Goal: Information Seeking & Learning: Learn about a topic

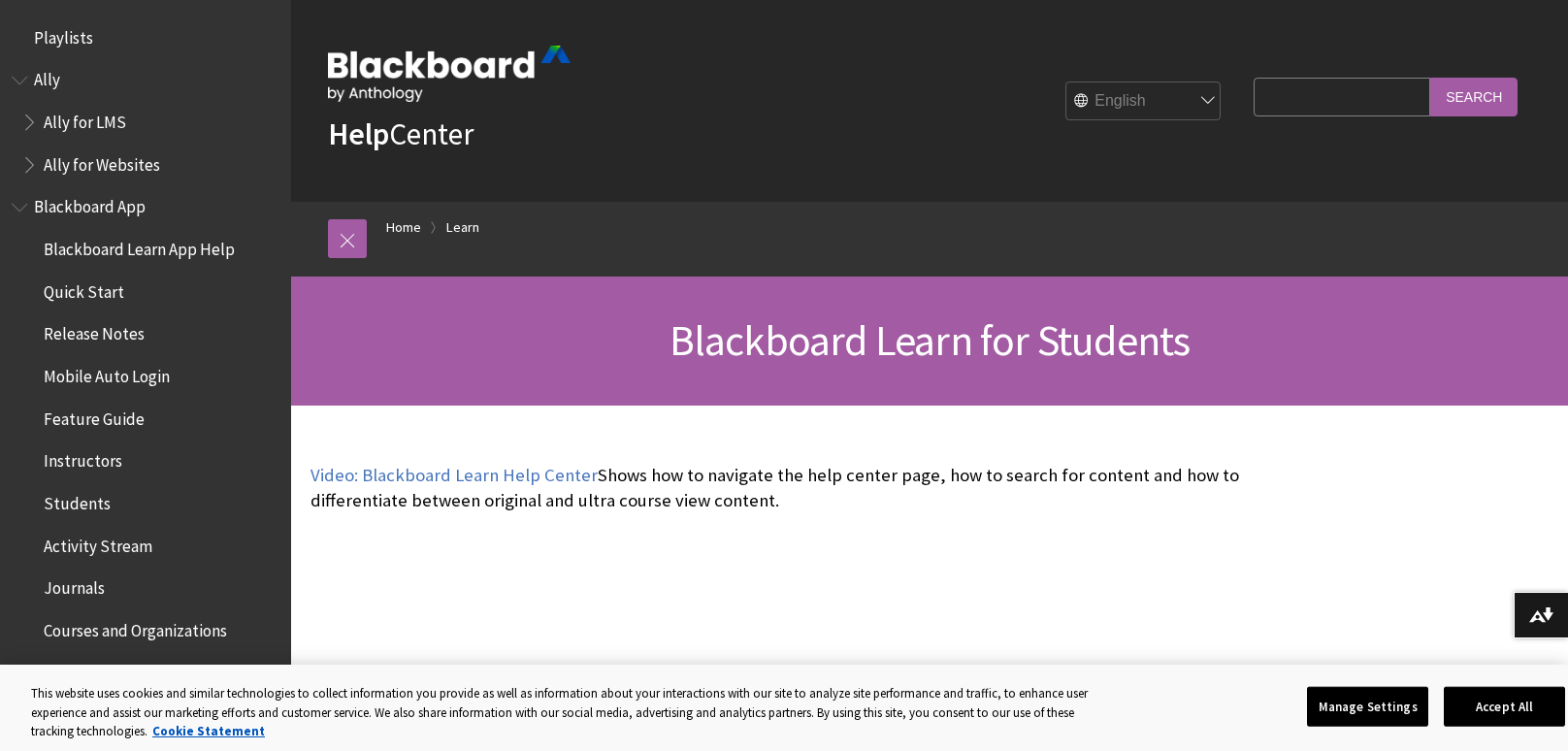
click at [69, 207] on span "Blackboard App" at bounding box center [89, 204] width 112 height 27
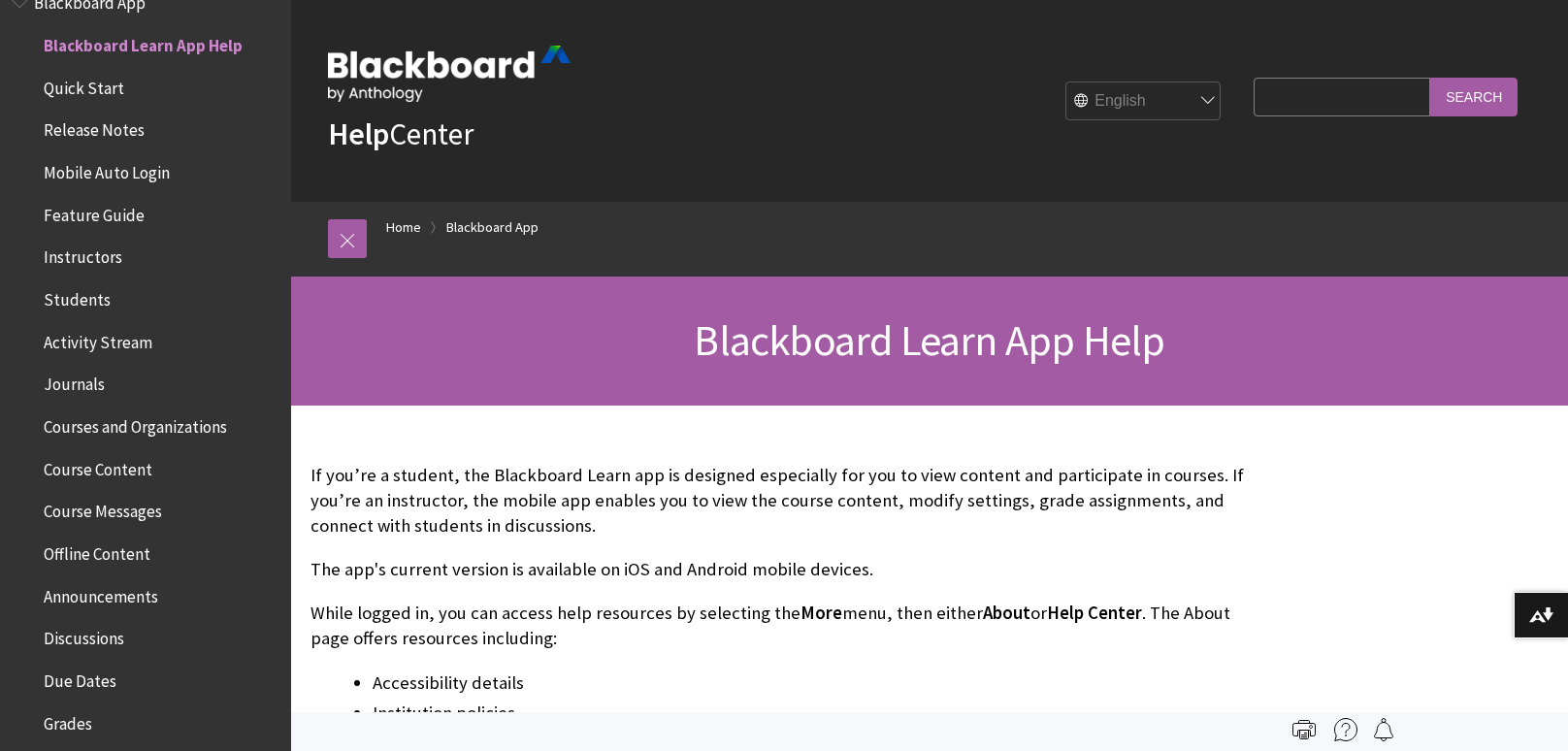
click at [130, 169] on span "Mobile Auto Login" at bounding box center [107, 169] width 126 height 27
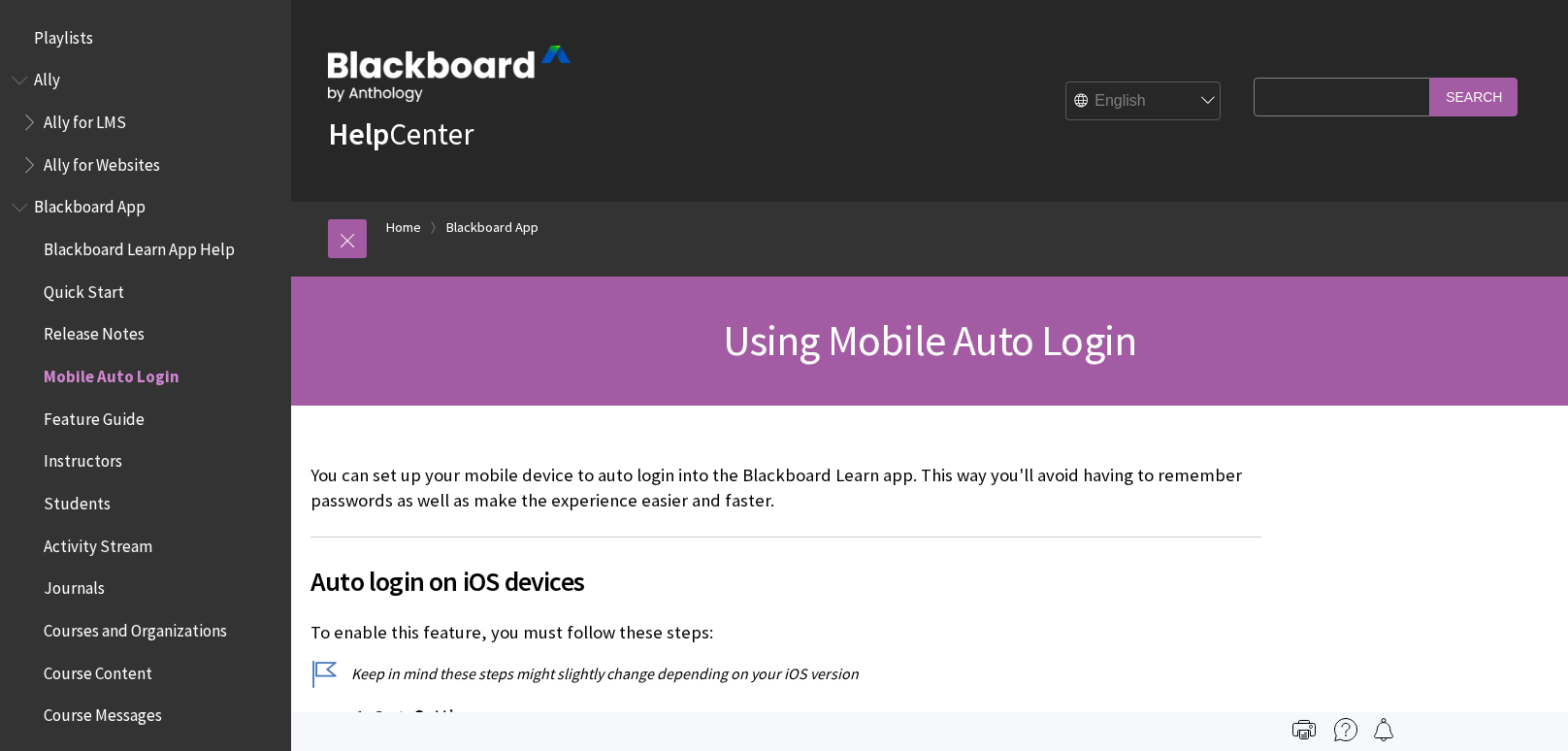
scroll to position [330, 0]
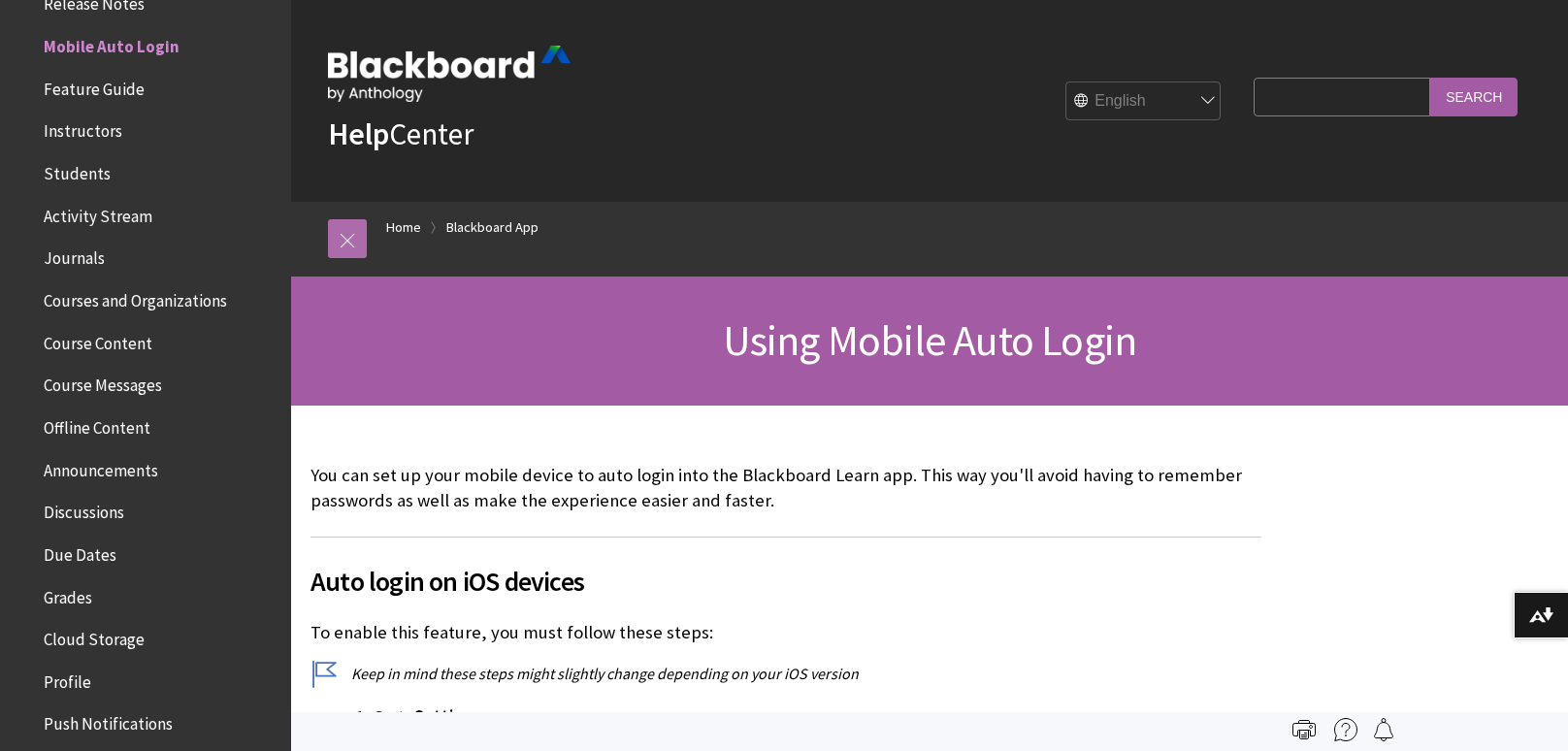
click at [344, 232] on link at bounding box center [346, 238] width 38 height 38
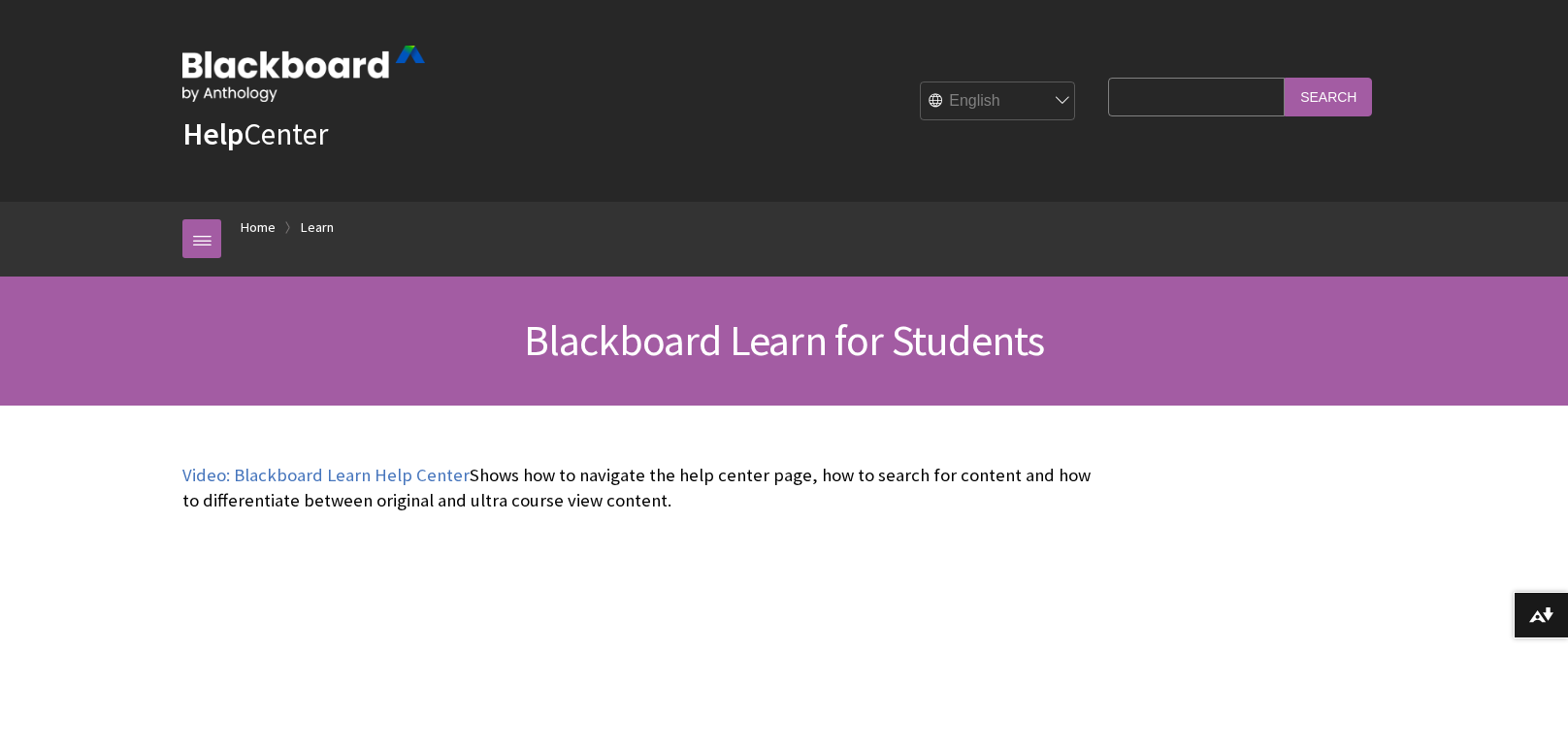
scroll to position [1868, 0]
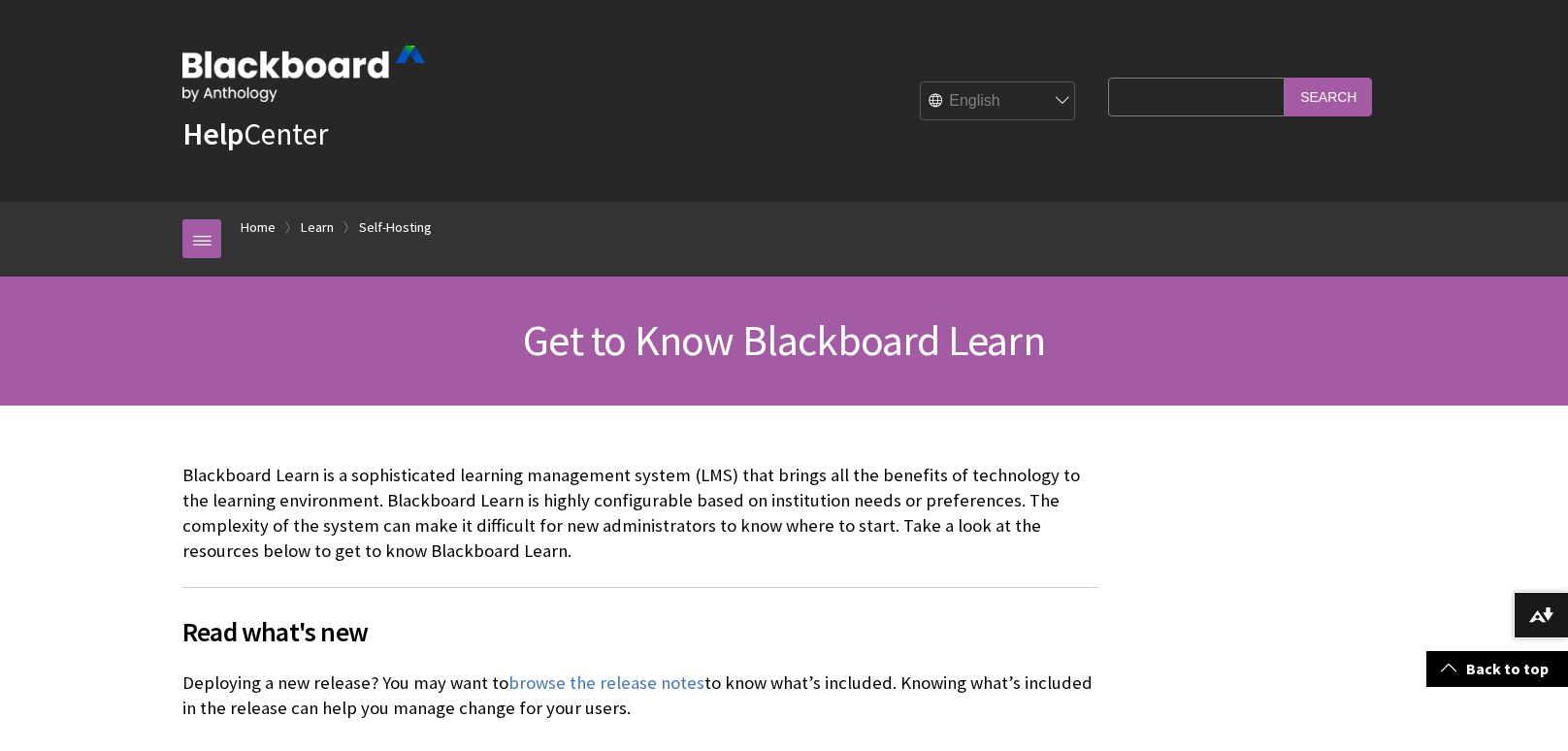
scroll to position [417, 0]
